Goal: Navigation & Orientation: Find specific page/section

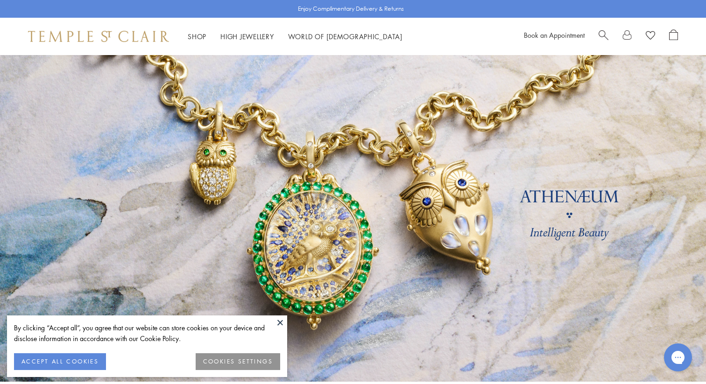
click at [279, 320] on button at bounding box center [280, 323] width 14 height 14
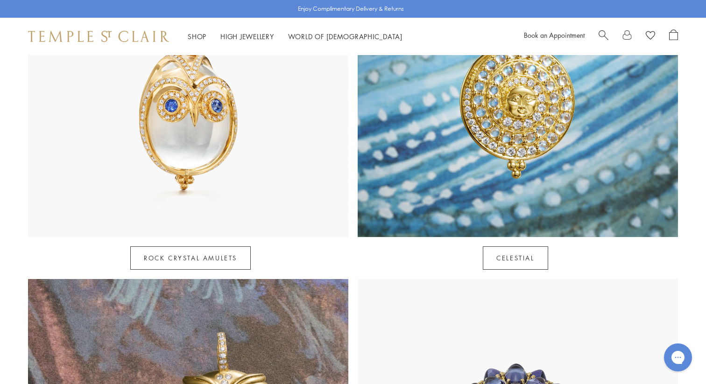
scroll to position [594, 0]
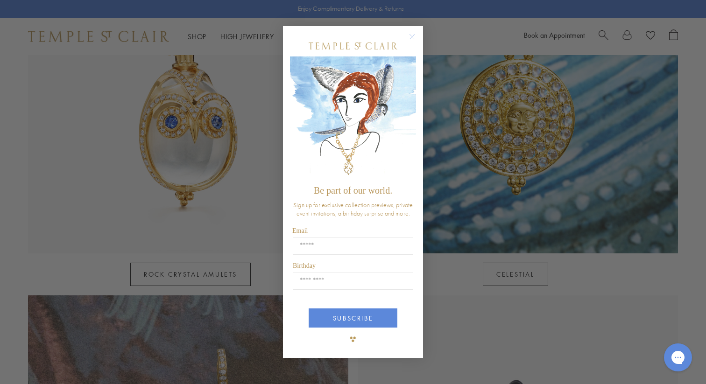
click at [412, 34] on circle "Close dialog" at bounding box center [412, 36] width 11 height 11
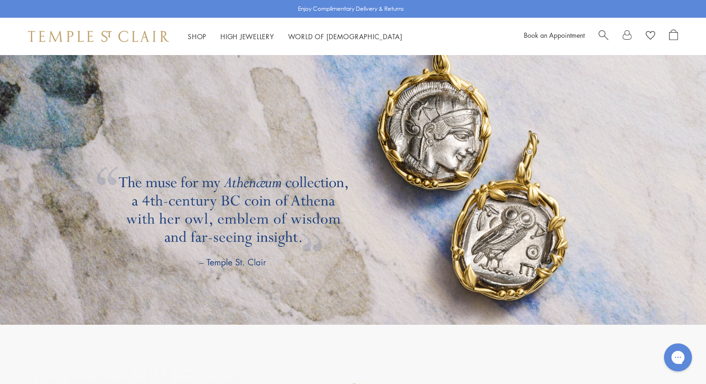
scroll to position [1619, 0]
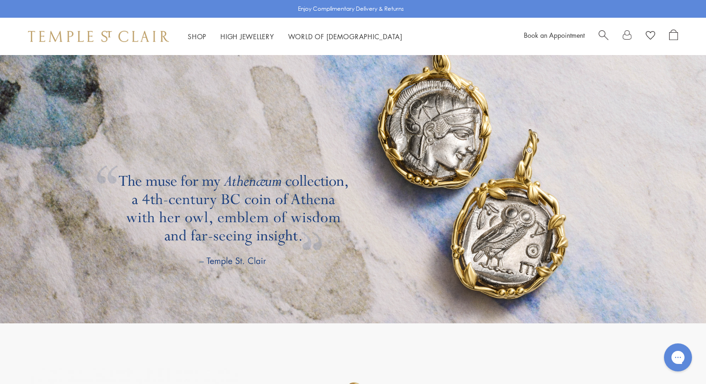
click at [220, 220] on link at bounding box center [353, 160] width 706 height 327
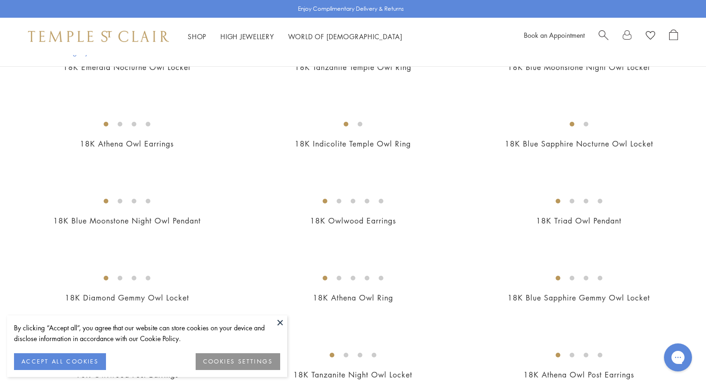
scroll to position [259, 0]
click at [281, 319] on button at bounding box center [280, 323] width 14 height 14
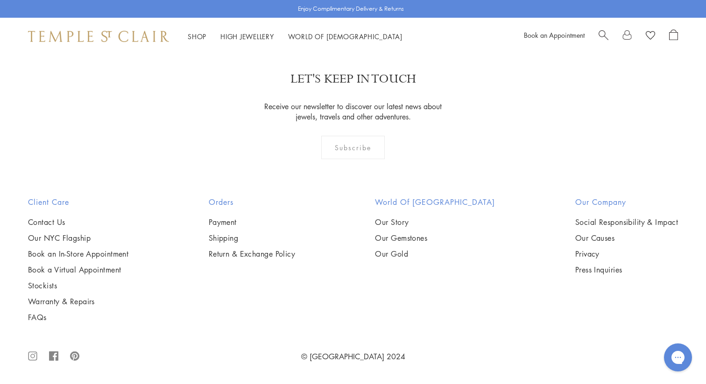
scroll to position [1676, 0]
